Goal: Information Seeking & Learning: Find contact information

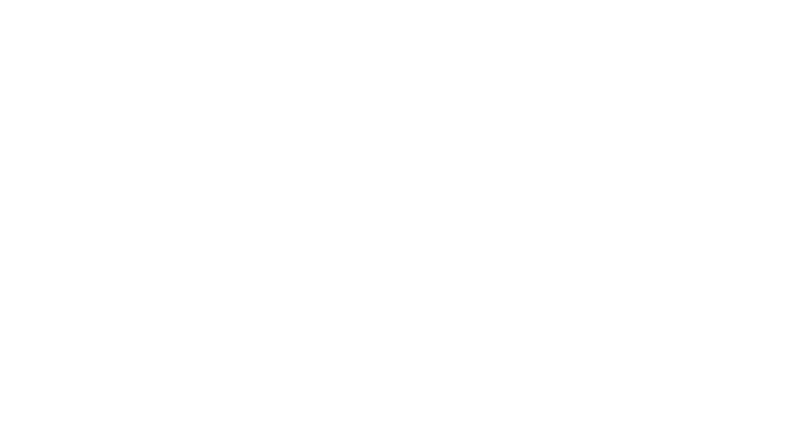
select select "Song"
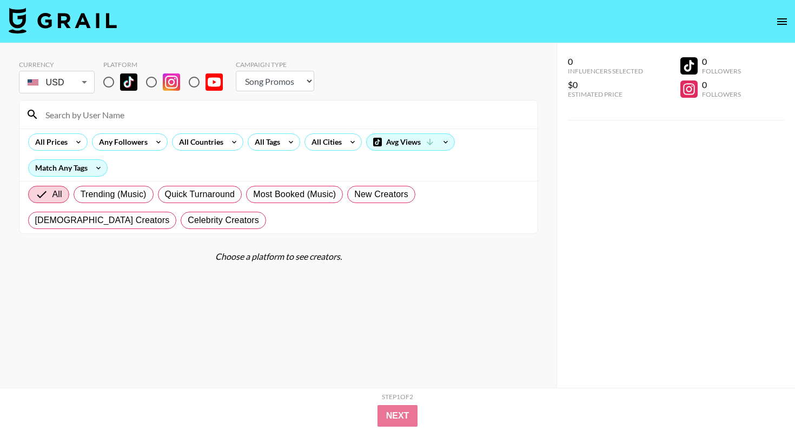
click at [190, 112] on input at bounding box center [285, 114] width 492 height 17
type input "leanbeef"
click at [109, 85] on input "radio" at bounding box center [108, 82] width 23 height 23
radio input "true"
click at [145, 115] on input "leanbeef" at bounding box center [285, 114] width 492 height 17
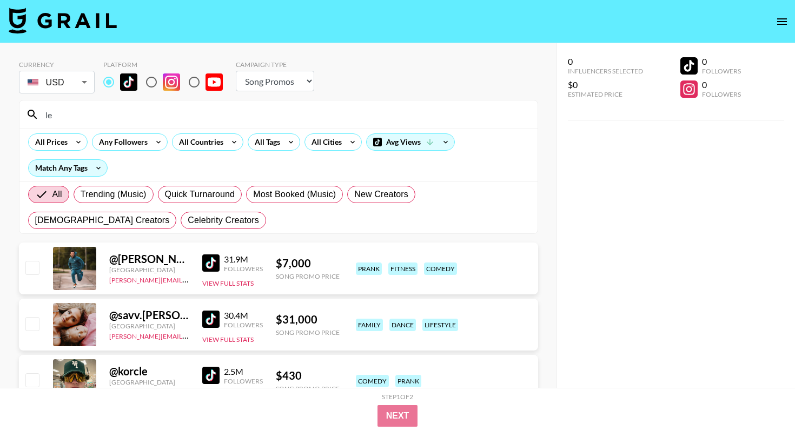
type input "l"
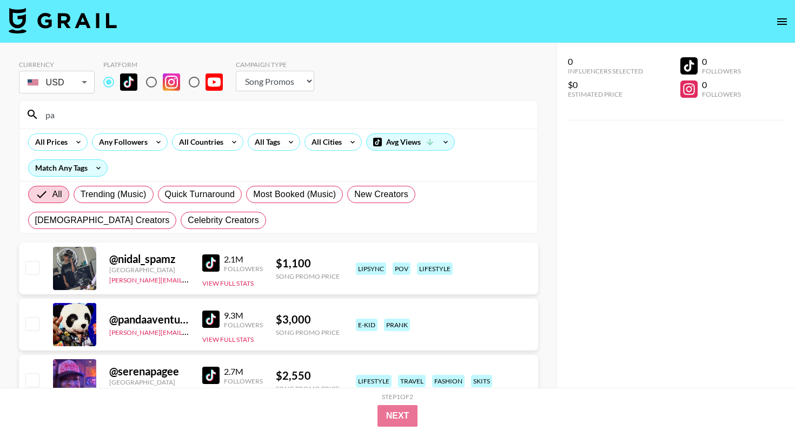
type input "p"
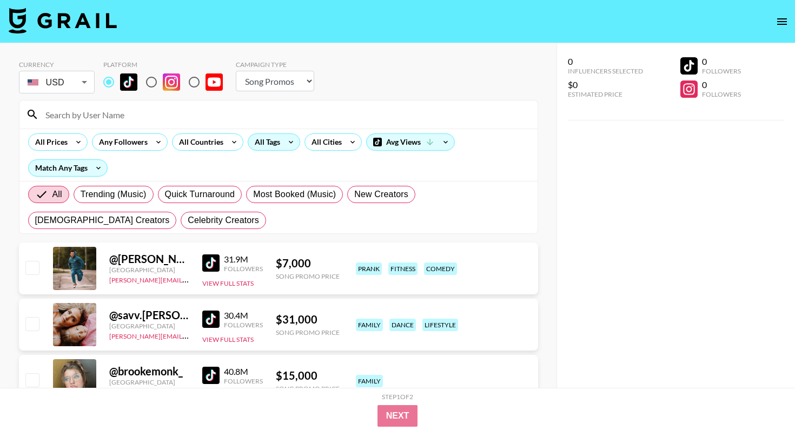
click at [273, 143] on div "All Tags" at bounding box center [265, 142] width 34 height 16
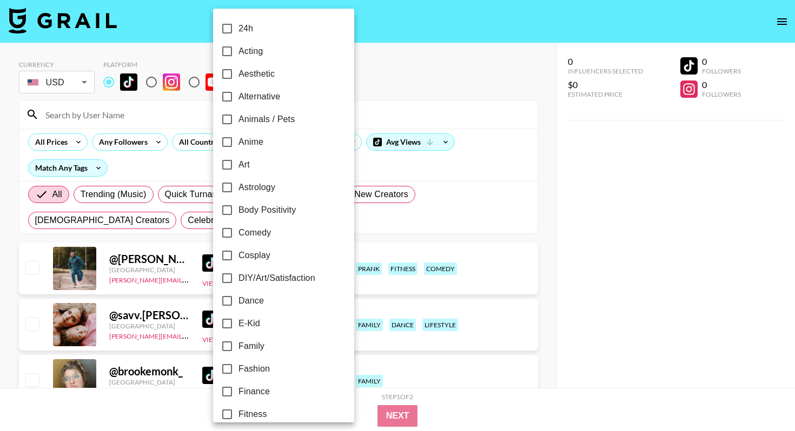
click at [193, 145] on div at bounding box center [397, 215] width 795 height 431
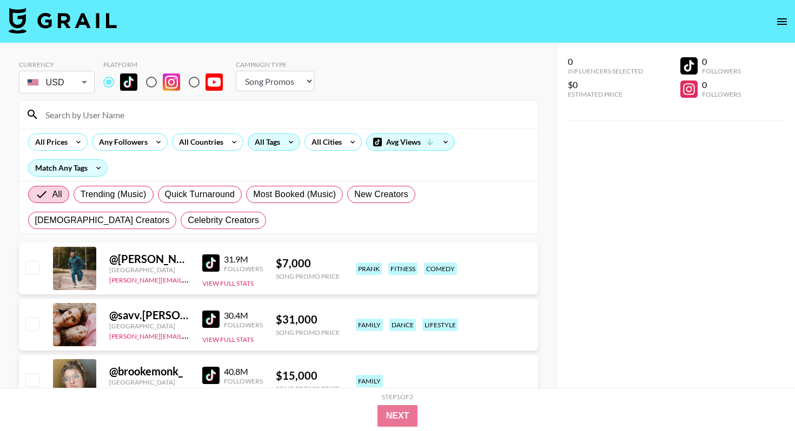
click at [254, 139] on div "All Tags" at bounding box center [265, 142] width 34 height 16
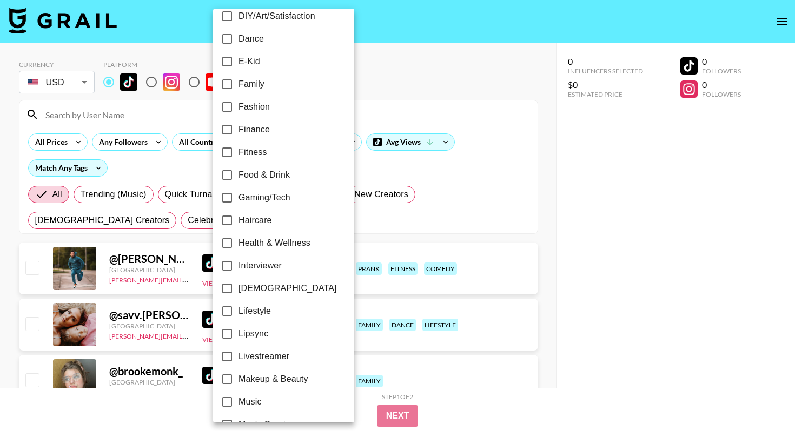
scroll to position [258, 0]
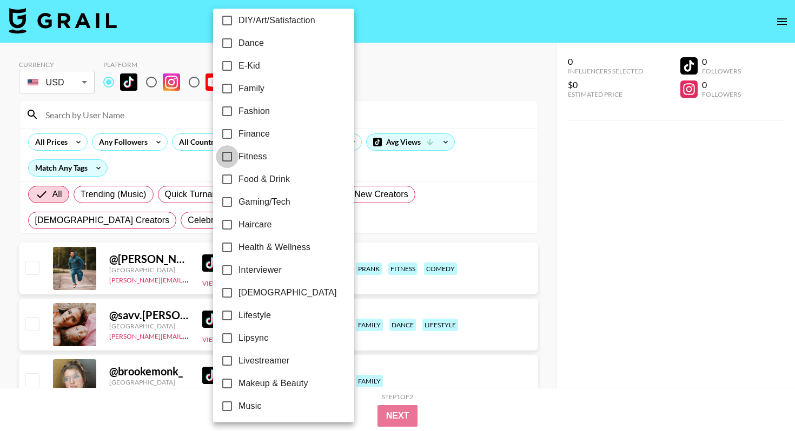
click at [237, 159] on input "Fitness" at bounding box center [227, 156] width 23 height 23
checkbox input "true"
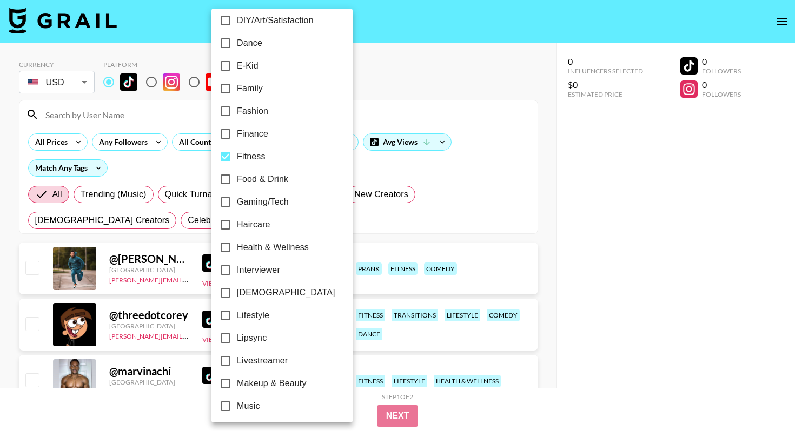
click at [496, 118] on div at bounding box center [397, 215] width 795 height 431
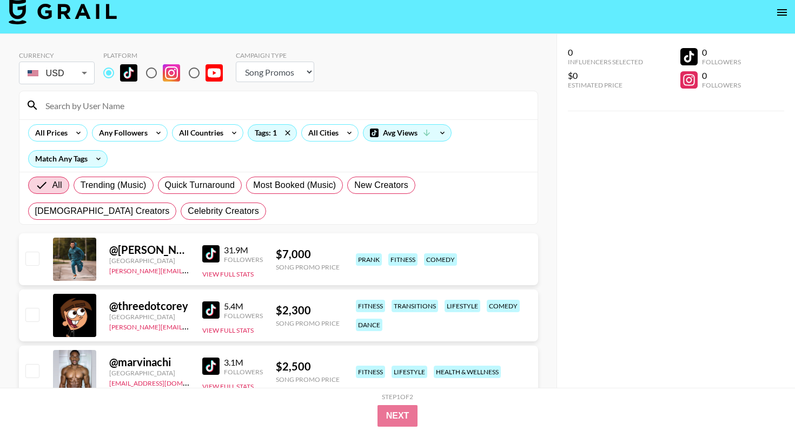
scroll to position [10, 0]
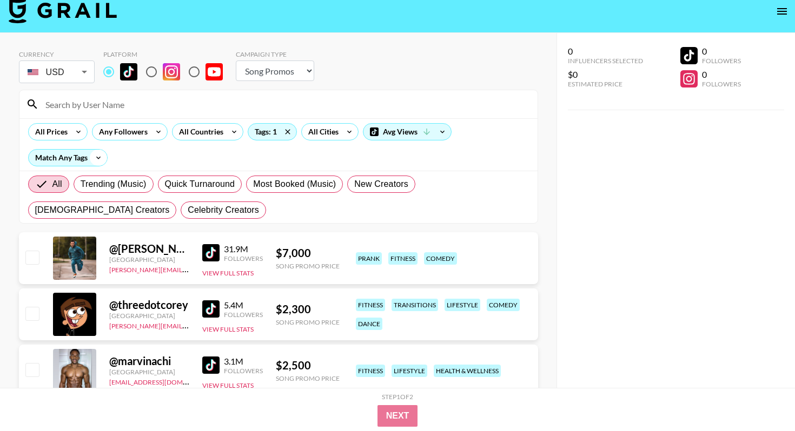
click at [92, 161] on icon at bounding box center [98, 158] width 17 height 16
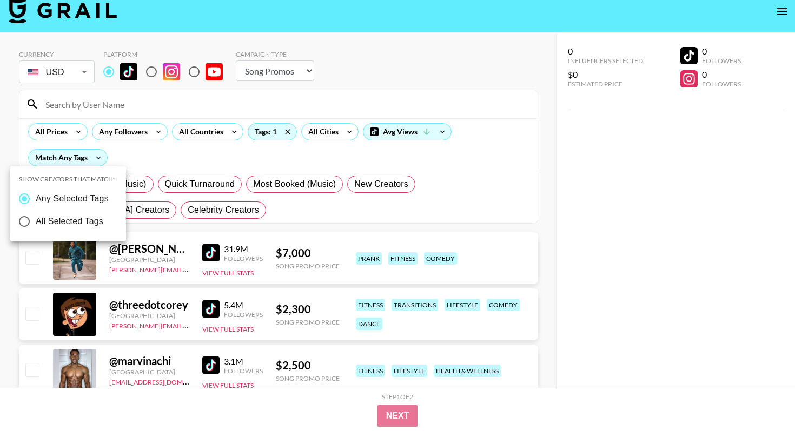
click at [108, 151] on div at bounding box center [397, 215] width 795 height 431
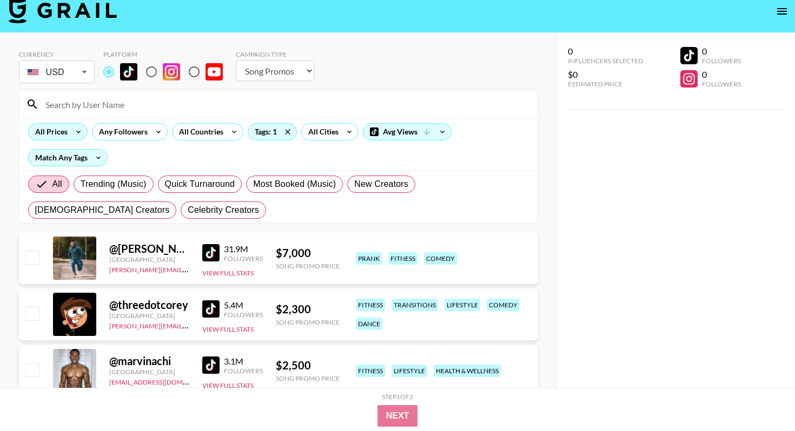
click at [67, 129] on div "All Prices" at bounding box center [49, 132] width 41 height 16
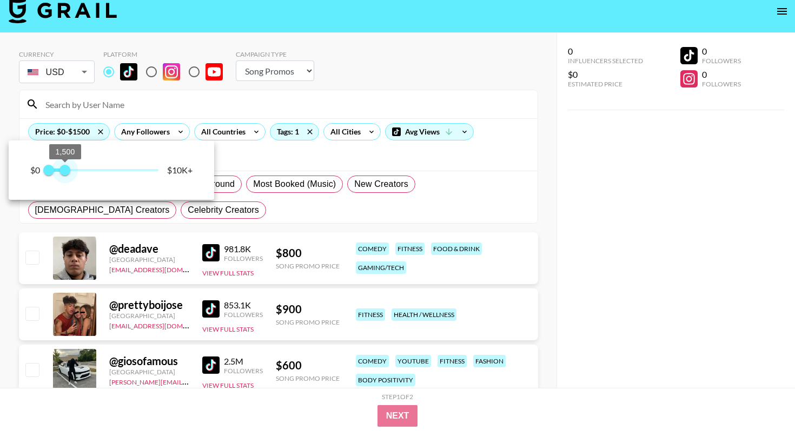
type input "1250"
drag, startPoint x: 129, startPoint y: 168, endPoint x: 63, endPoint y: 170, distance: 66.0
click at [63, 170] on span "1,250" at bounding box center [62, 170] width 11 height 11
click at [177, 221] on div at bounding box center [397, 215] width 795 height 431
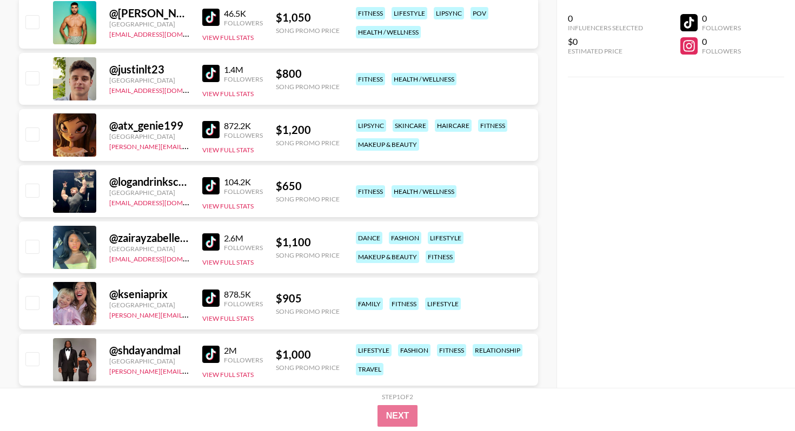
scroll to position [2382, 0]
click at [207, 188] on img at bounding box center [210, 186] width 17 height 17
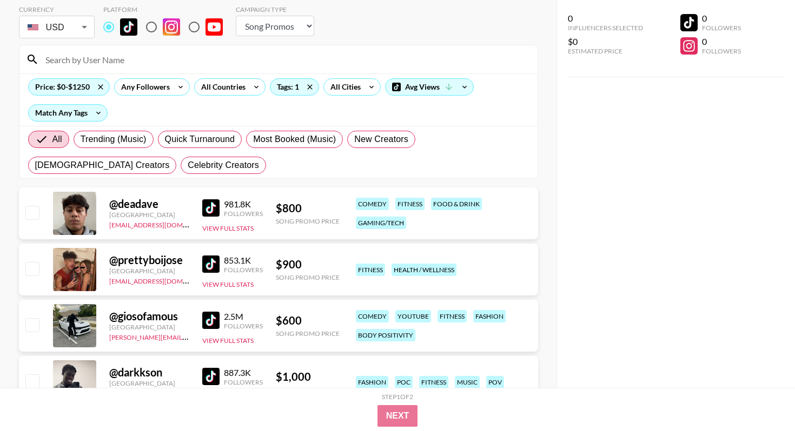
scroll to position [0, 0]
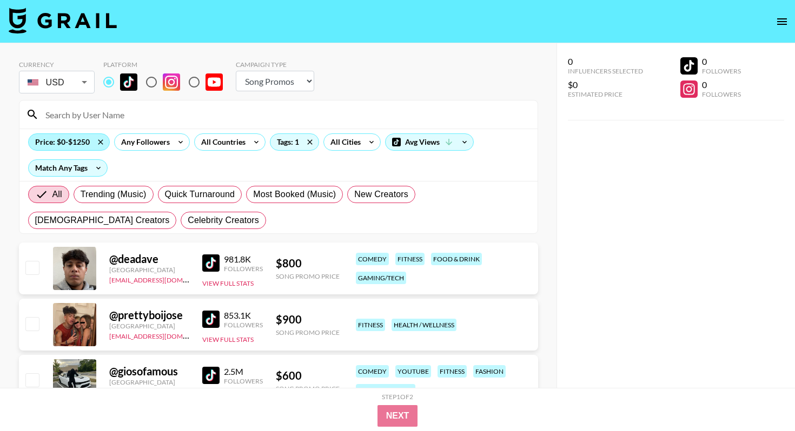
click at [77, 141] on div "Price: $0-$1250" at bounding box center [69, 142] width 81 height 16
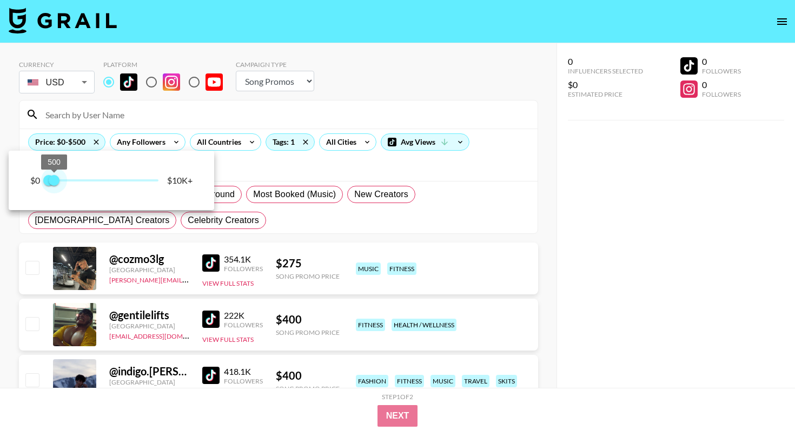
type input "750"
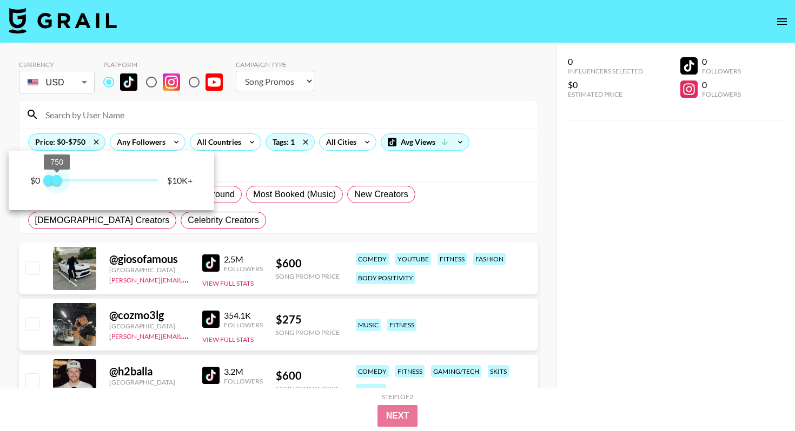
click at [57, 180] on span "750" at bounding box center [56, 180] width 11 height 11
click at [231, 245] on div at bounding box center [397, 215] width 795 height 431
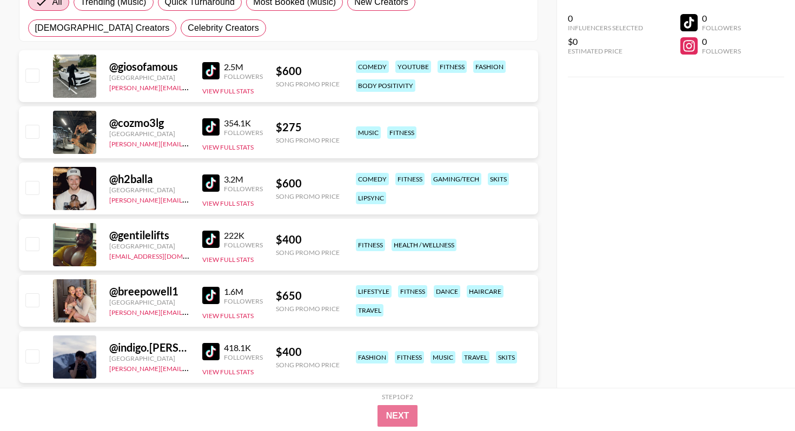
scroll to position [195, 0]
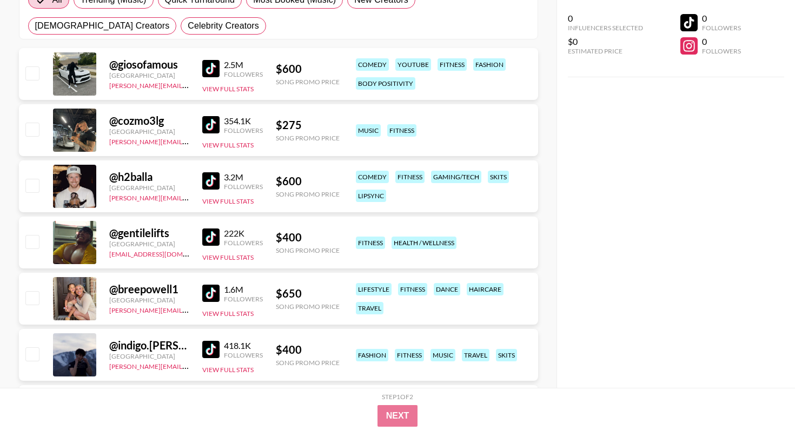
click at [216, 122] on img at bounding box center [210, 124] width 17 height 17
click at [210, 182] on img at bounding box center [210, 180] width 17 height 17
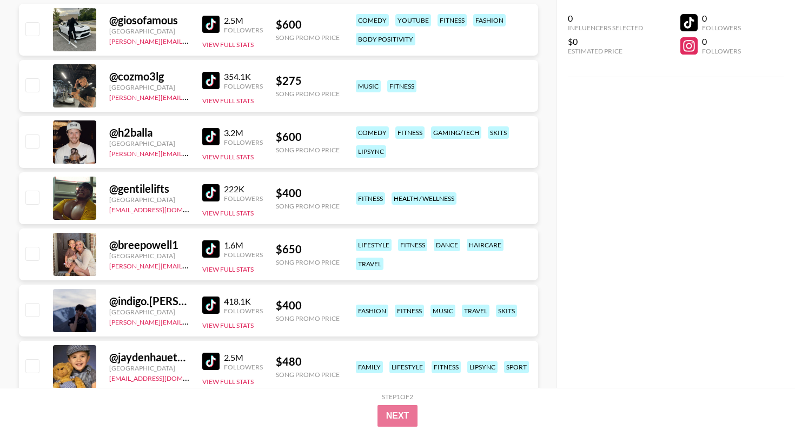
scroll to position [240, 0]
click at [213, 198] on img at bounding box center [210, 192] width 17 height 17
drag, startPoint x: 105, startPoint y: 209, endPoint x: 183, endPoint y: 213, distance: 77.4
click at [183, 213] on div "@ gentilelifts [GEOGRAPHIC_DATA] [PERSON_NAME][EMAIL_ADDRESS][DOMAIN_NAME] 222K…" at bounding box center [278, 198] width 519 height 52
copy link "johnnybennett@grail-tale"
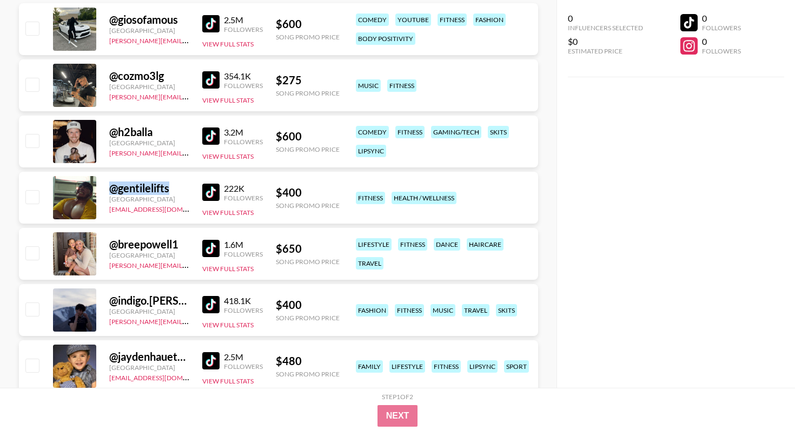
drag, startPoint x: 106, startPoint y: 187, endPoint x: 170, endPoint y: 186, distance: 63.8
click at [170, 186] on div "@ gentilelifts [GEOGRAPHIC_DATA] [PERSON_NAME][EMAIL_ADDRESS][DOMAIN_NAME] 222K…" at bounding box center [278, 198] width 519 height 52
copy div "@ gentilelifts"
